Goal: Task Accomplishment & Management: Use online tool/utility

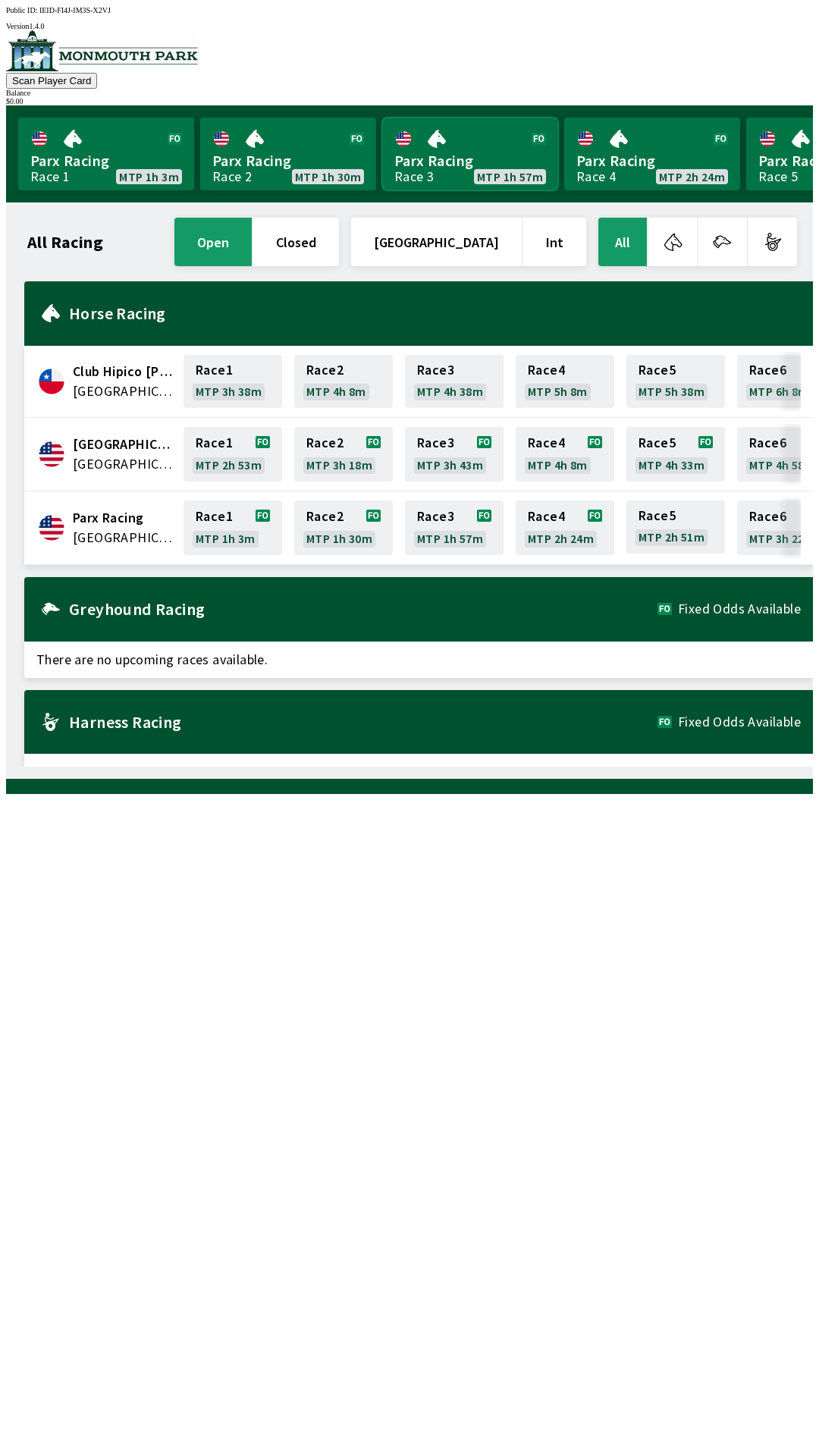
click at [479, 137] on link "Parx Racing Race 3 MTP 1h 57m" at bounding box center [469, 153] width 175 height 73
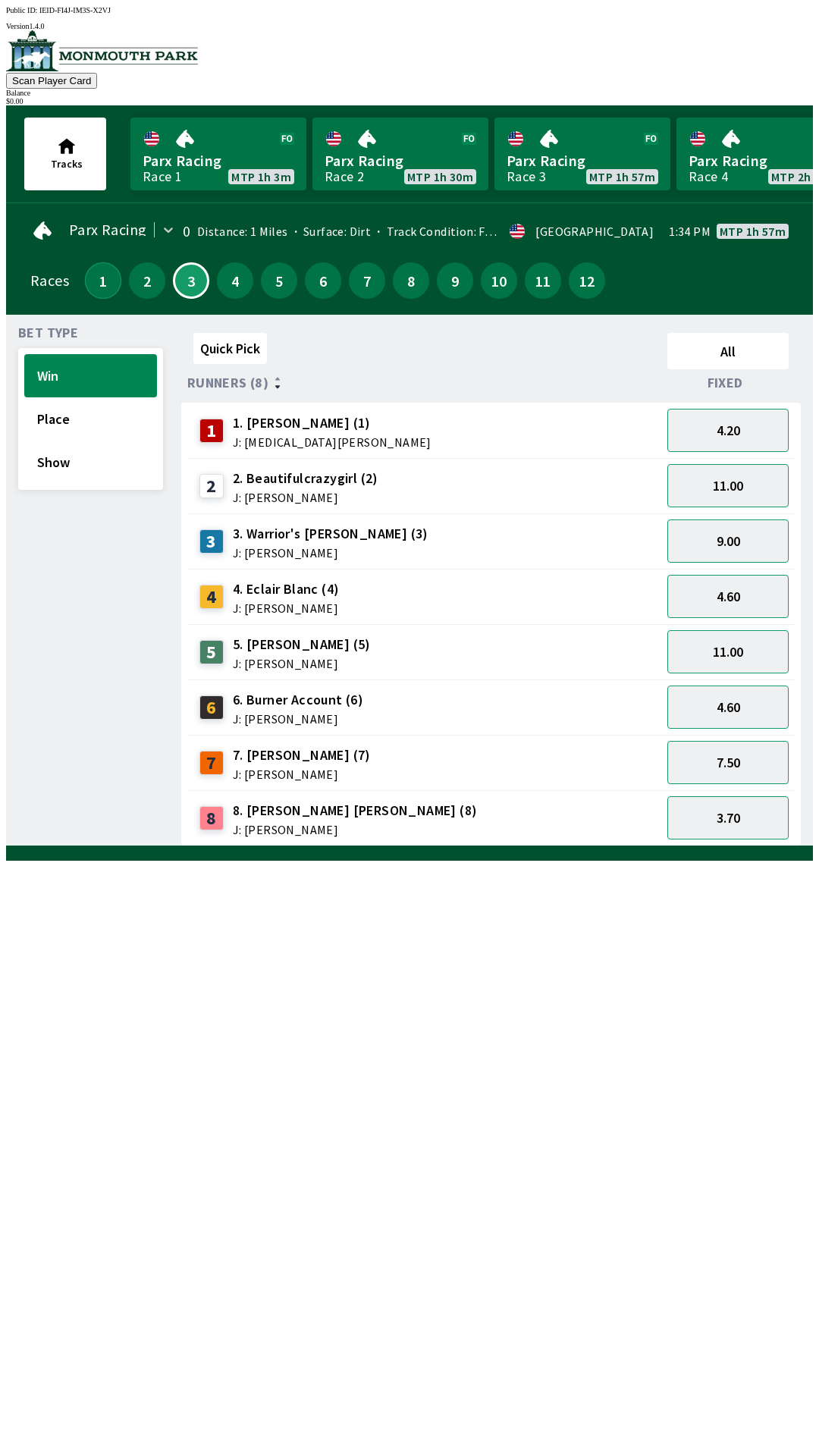
click at [96, 271] on button "1" at bounding box center [104, 281] width 37 height 37
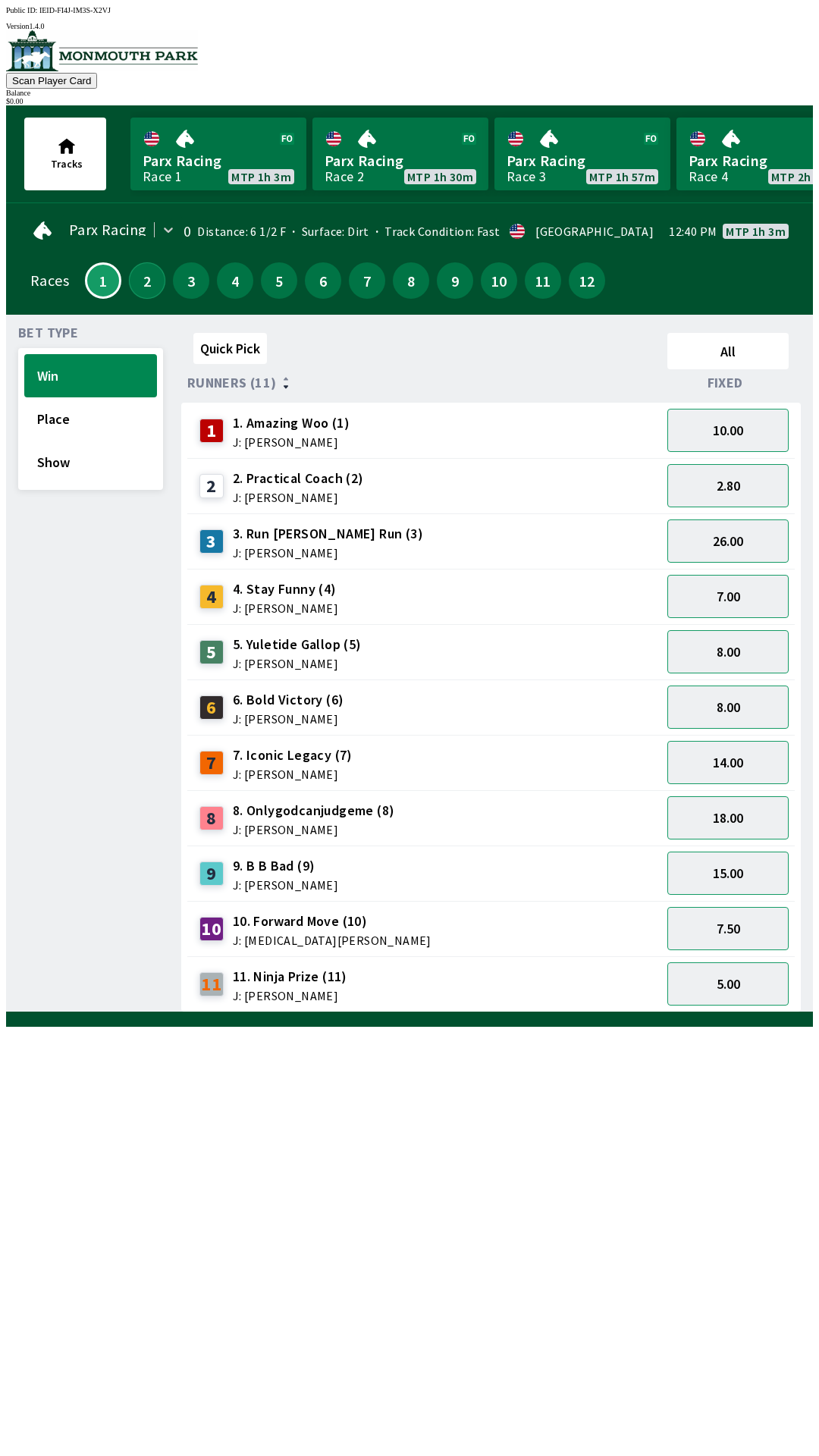
click at [138, 267] on button "2" at bounding box center [147, 281] width 37 height 37
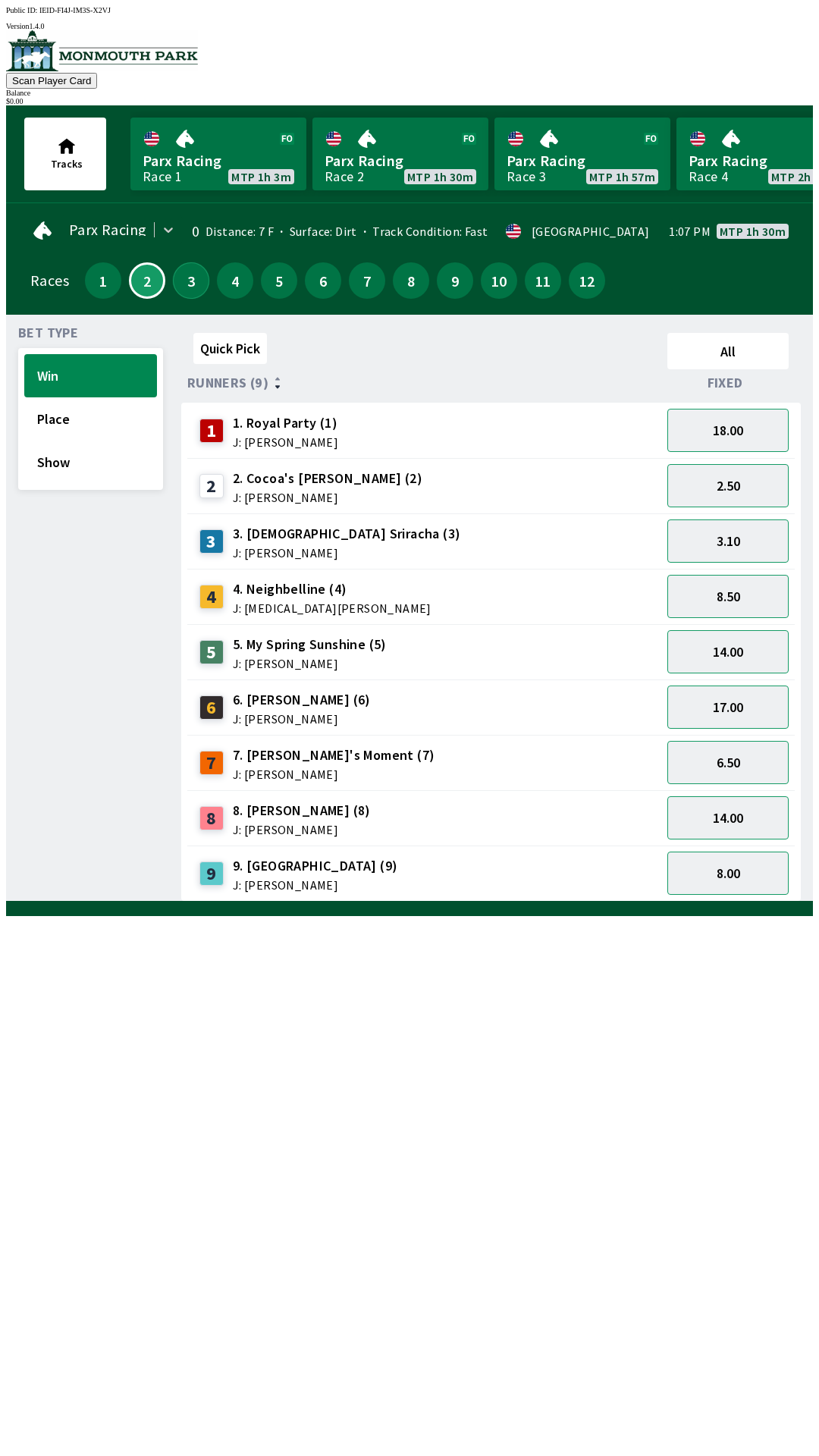
click at [186, 271] on button "3" at bounding box center [191, 281] width 37 height 37
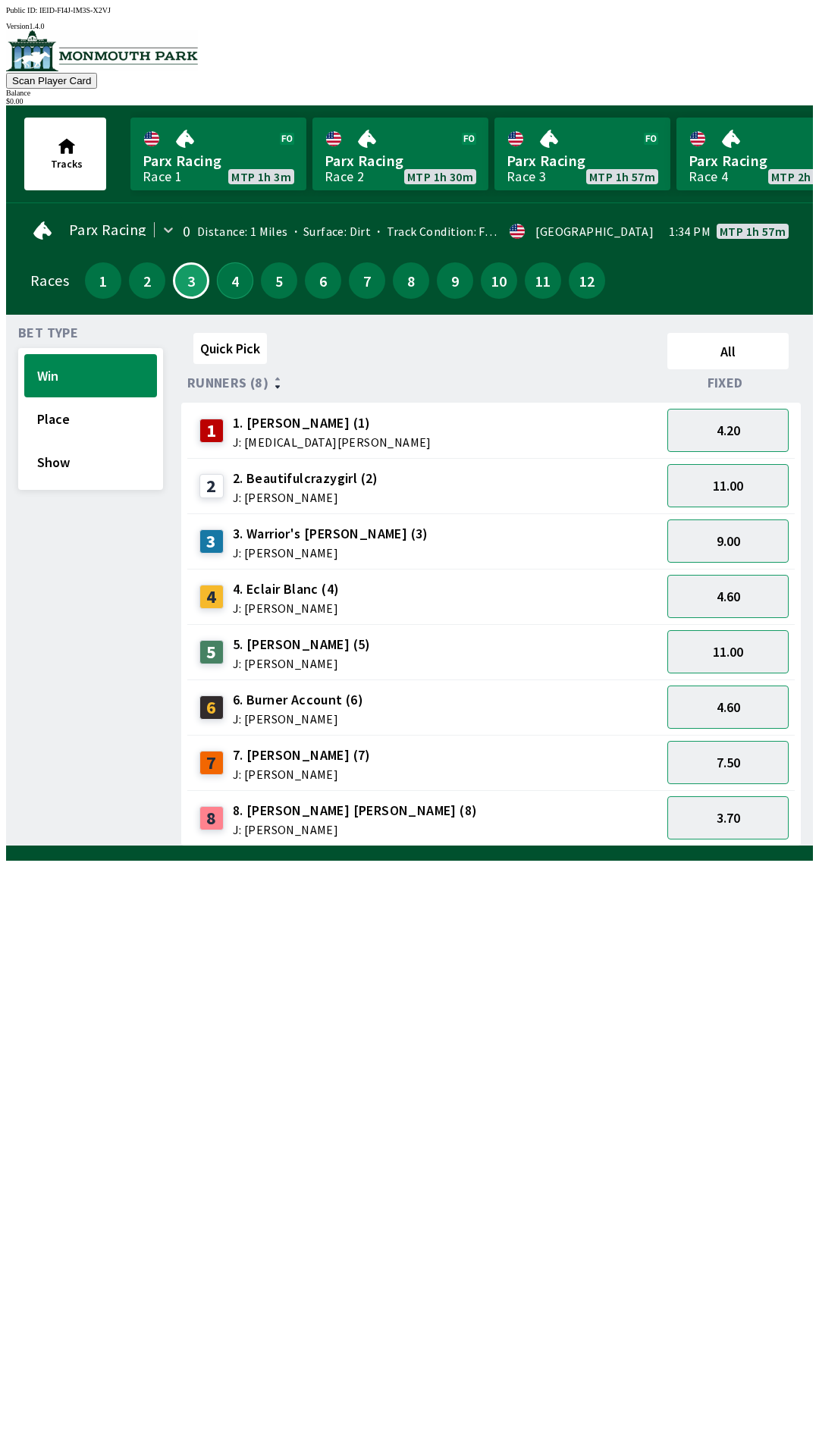
click at [235, 281] on button "4" at bounding box center [236, 281] width 37 height 37
